Goal: Check status: Check status

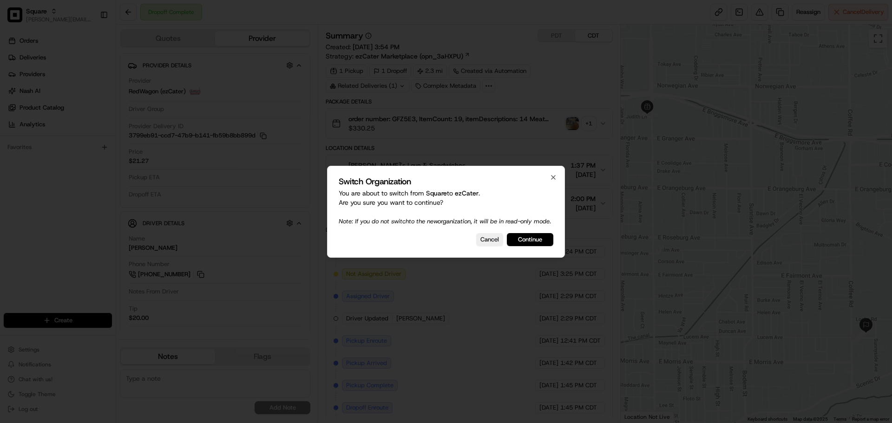
click at [523, 245] on button "Continue" at bounding box center [530, 239] width 46 height 13
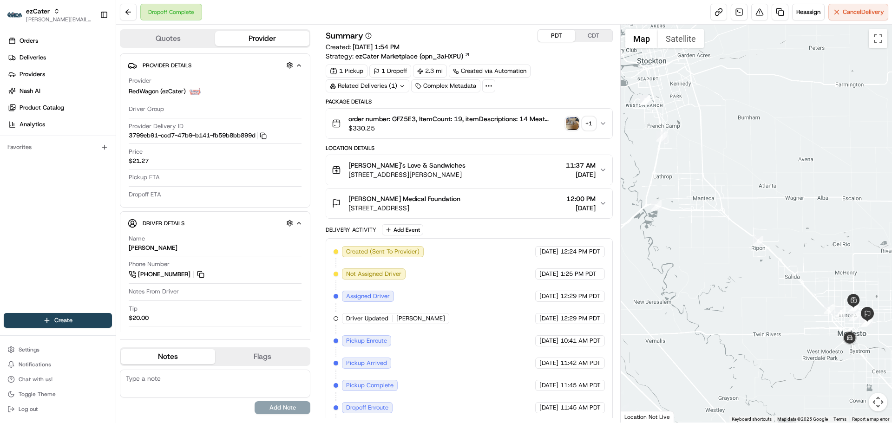
click at [546, 31] on button "PDT" at bounding box center [556, 36] width 37 height 12
click at [585, 37] on button "CDT" at bounding box center [593, 36] width 37 height 12
click at [405, 116] on span "order number: GFZ5E3, ItemCount: 19, itemDescriptions: 14 Meat Lunch Bag, 3 Veg…" at bounding box center [455, 118] width 213 height 9
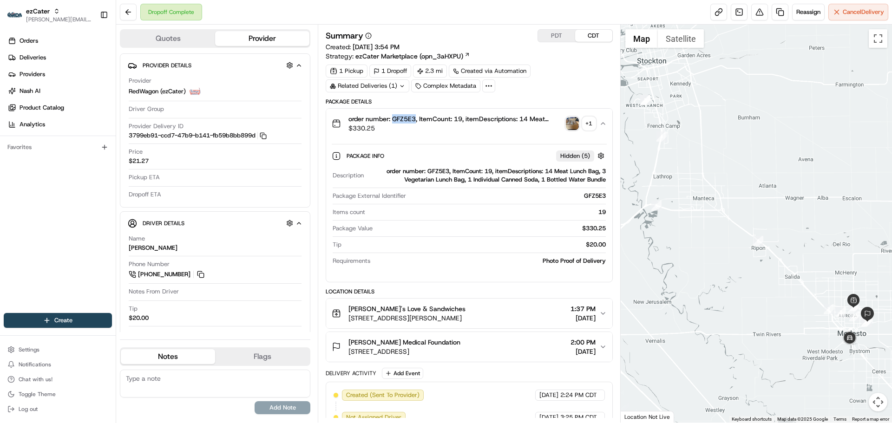
click at [405, 116] on span "order number: GFZ5E3, ItemCount: 19, itemDescriptions: 14 Meat Lunch Bag, 3 Veg…" at bounding box center [455, 118] width 213 height 9
copy span "GFZ5E3"
